Goal: Check status: Check status

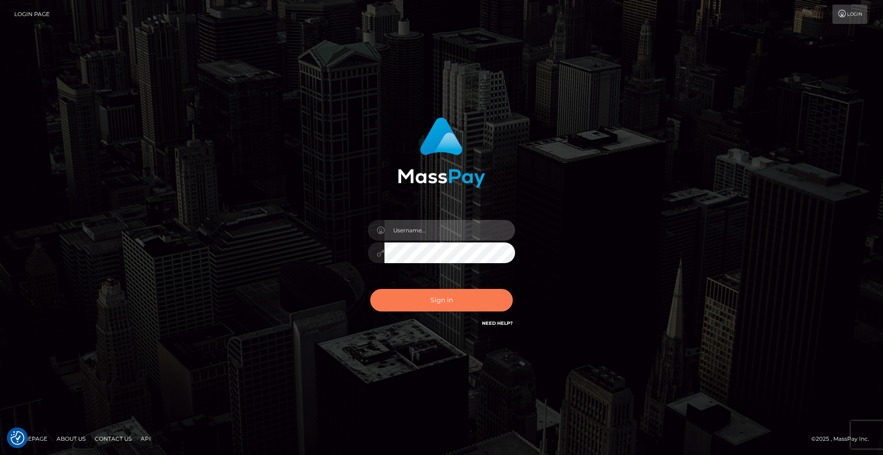
type input "Lady"
click at [445, 302] on button "Sign in" at bounding box center [441, 300] width 142 height 23
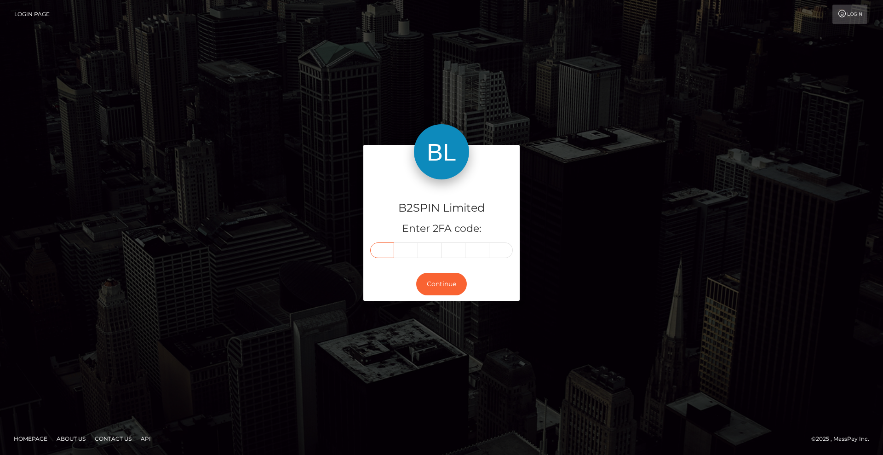
click at [382, 254] on input "text" at bounding box center [382, 250] width 24 height 16
type input "9"
type input "7"
type input "9"
type input "3"
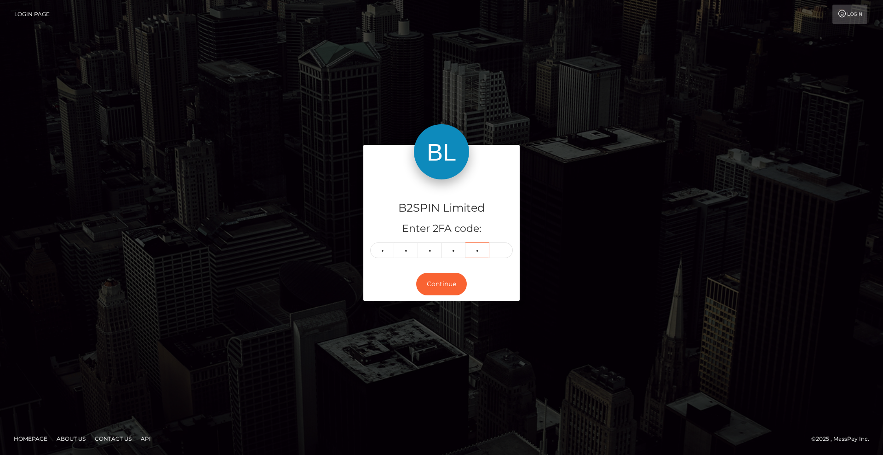
type input "9"
type input "3"
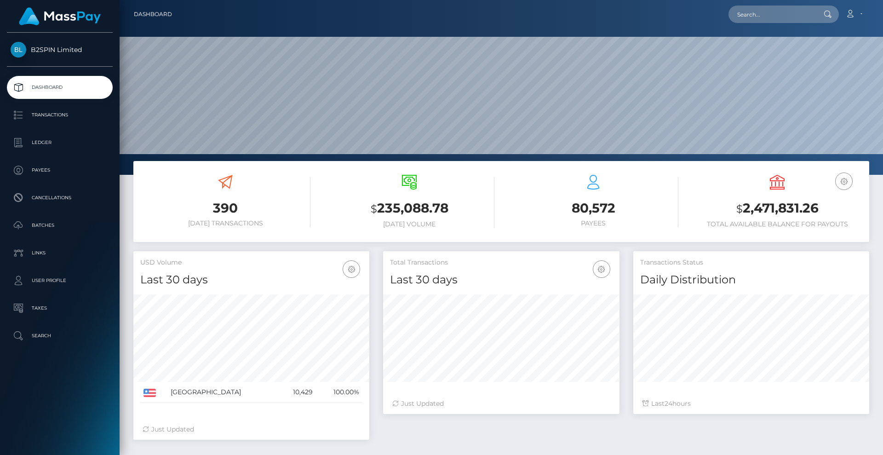
scroll to position [163, 236]
drag, startPoint x: 832, startPoint y: 208, endPoint x: 718, endPoint y: 202, distance: 114.1
click at [718, 202] on h3 "$ 2,471,831.26" at bounding box center [777, 208] width 170 height 19
copy h3 "$ 2,471,831.26"
